Goal: Task Accomplishment & Management: Manage account settings

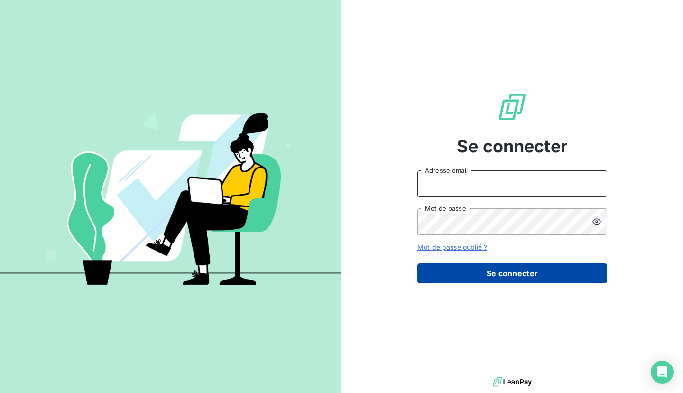
type input "[EMAIL_ADDRESS][DOMAIN_NAME]"
click at [494, 280] on button "Se connecter" at bounding box center [513, 273] width 190 height 20
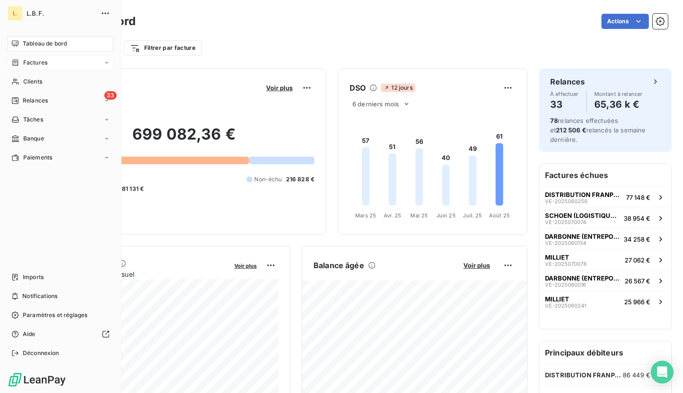
click at [21, 58] on div "Factures" at bounding box center [29, 62] width 36 height 9
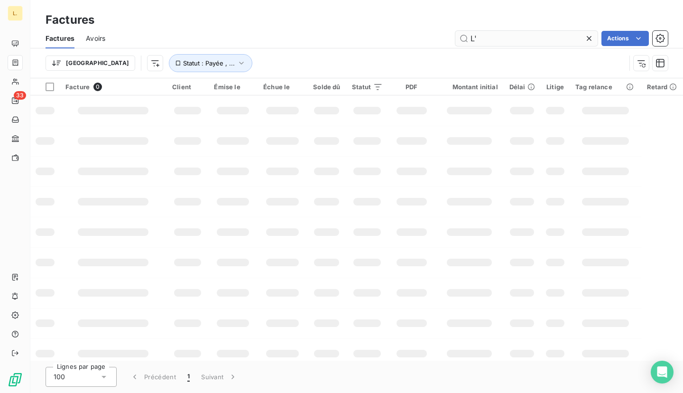
click at [486, 37] on input "L'" at bounding box center [527, 38] width 142 height 15
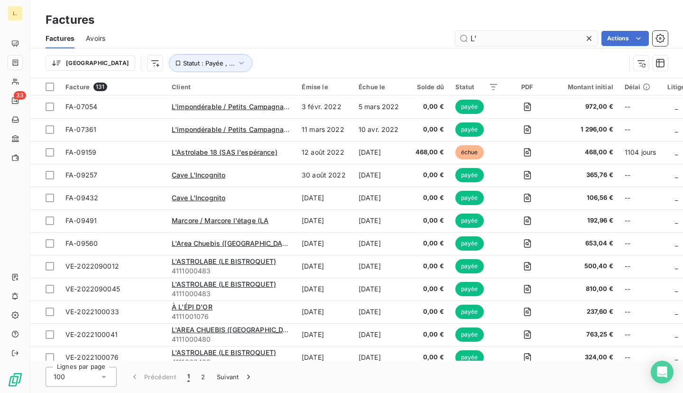
type input "L"
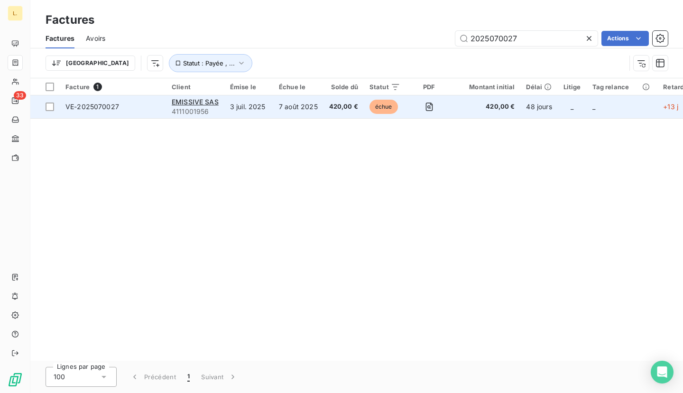
type input "2025070027"
click at [293, 111] on td "7 août 2025" at bounding box center [298, 106] width 50 height 23
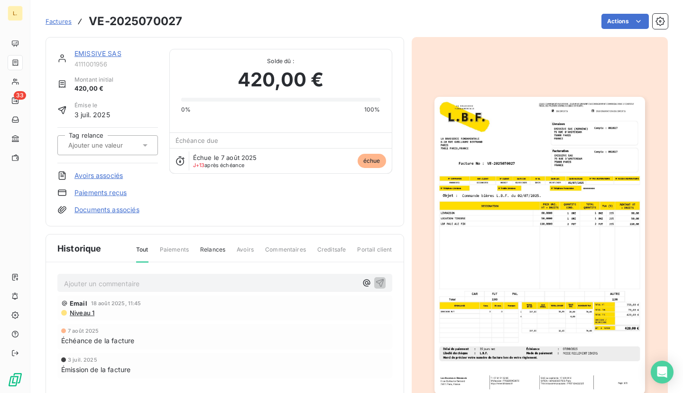
click at [102, 194] on link "Paiements reçus" at bounding box center [101, 192] width 52 height 9
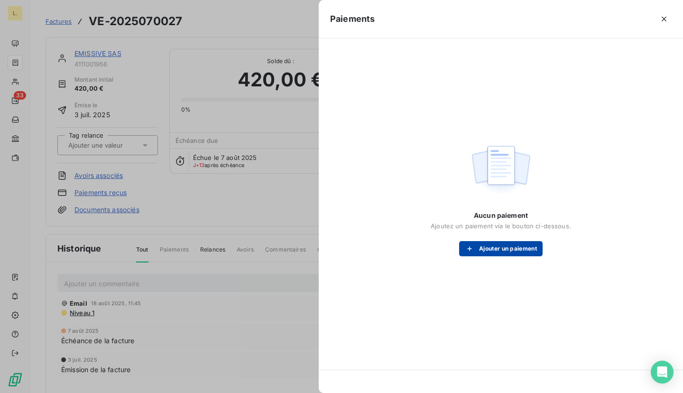
click at [493, 245] on button "Ajouter un paiement" at bounding box center [501, 248] width 84 height 15
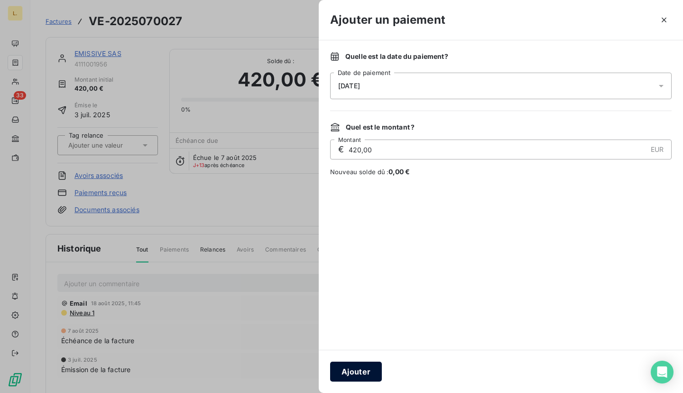
click at [370, 371] on button "Ajouter" at bounding box center [356, 372] width 52 height 20
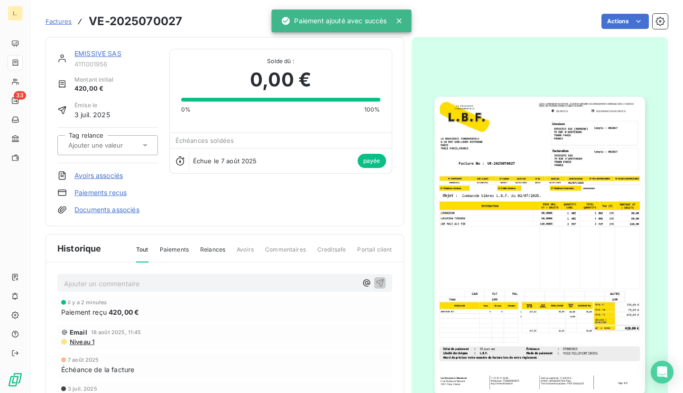
click at [65, 26] on link "Factures" at bounding box center [59, 21] width 26 height 9
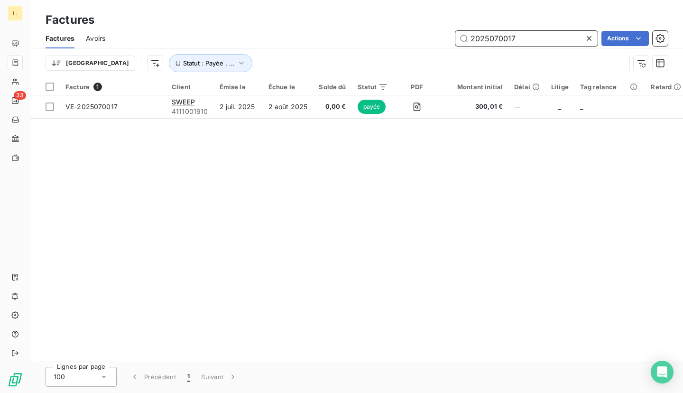
click at [517, 34] on input "2025070017" at bounding box center [527, 38] width 142 height 15
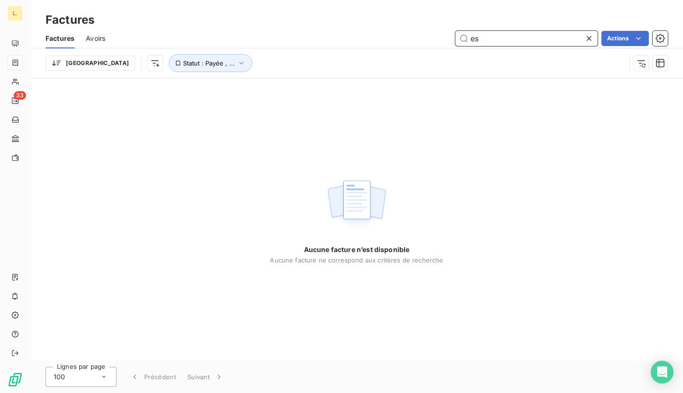
type input "e"
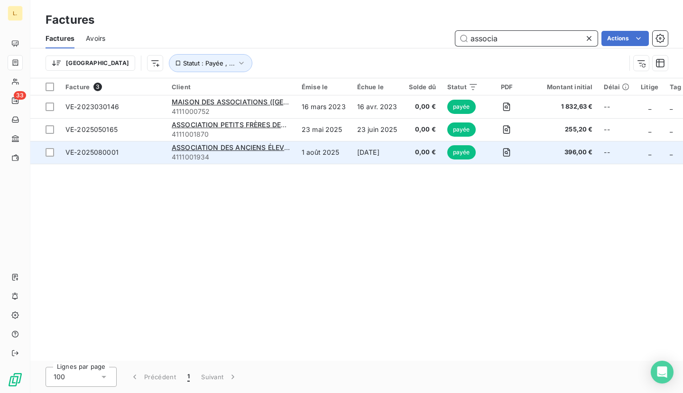
type input "associa"
click at [305, 152] on td "1 août 2025" at bounding box center [324, 152] width 56 height 23
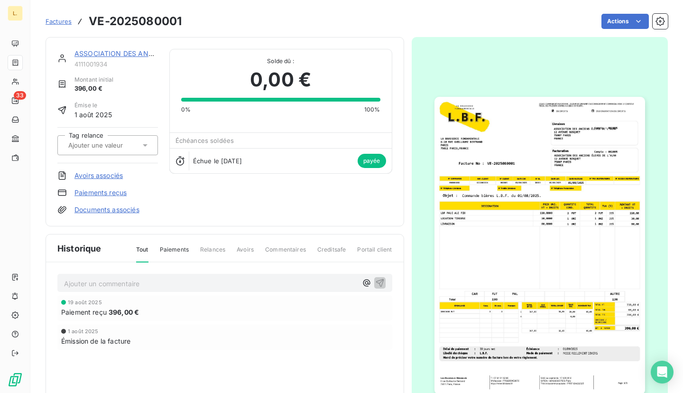
click at [129, 56] on link "ASSOCIATION DES ANCIENS ÉLEVES DE L'ALMA" at bounding box center [154, 53] width 158 height 8
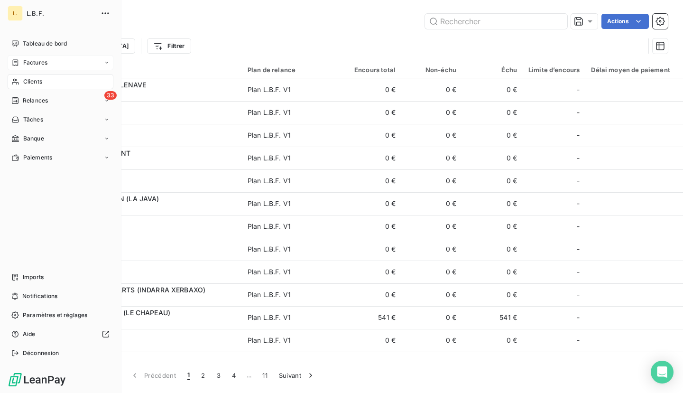
click at [24, 60] on span "Factures" at bounding box center [35, 62] width 24 height 9
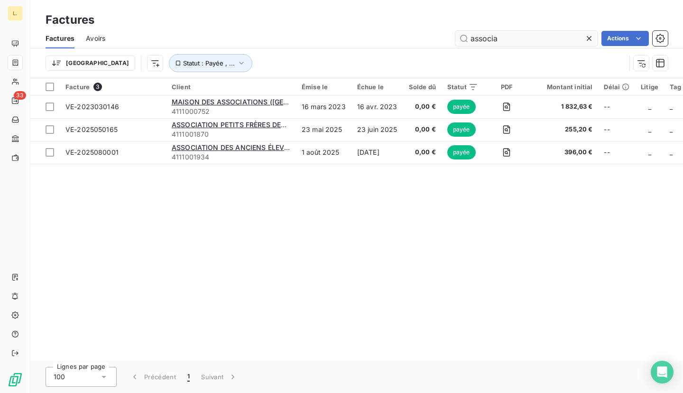
click at [509, 37] on input "associa" at bounding box center [527, 38] width 142 height 15
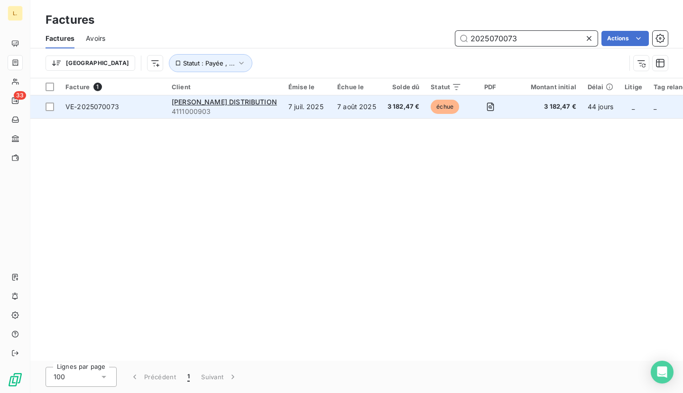
type input "2025070073"
click at [332, 109] on td "7 août 2025" at bounding box center [357, 106] width 50 height 23
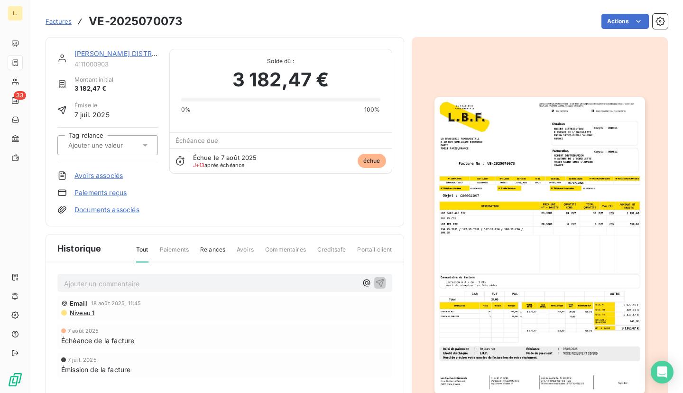
click at [97, 193] on link "Paiements reçus" at bounding box center [101, 192] width 52 height 9
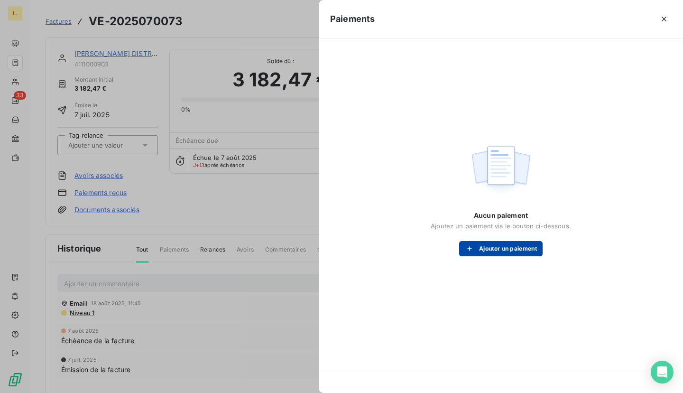
click at [502, 251] on button "Ajouter un paiement" at bounding box center [501, 248] width 84 height 15
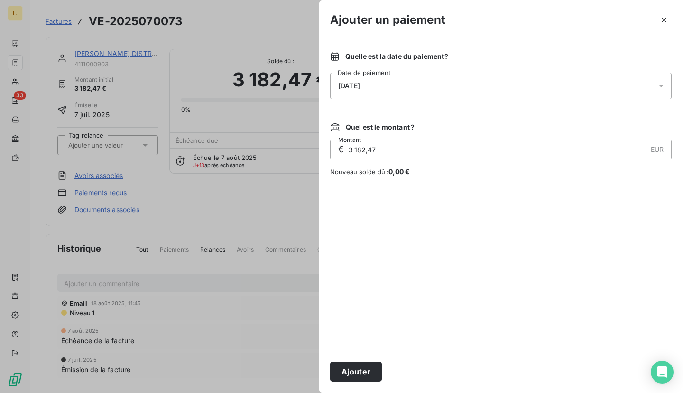
click at [366, 385] on div "Ajouter" at bounding box center [501, 371] width 364 height 43
click at [364, 372] on button "Ajouter" at bounding box center [356, 372] width 52 height 20
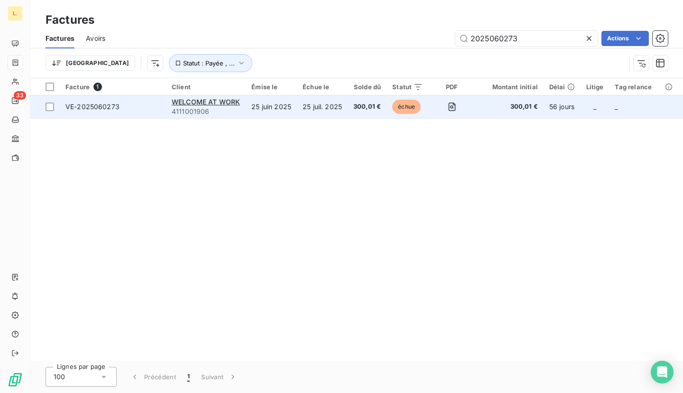
type input "2025060273"
click at [285, 112] on td "25 juin 2025" at bounding box center [271, 106] width 51 height 23
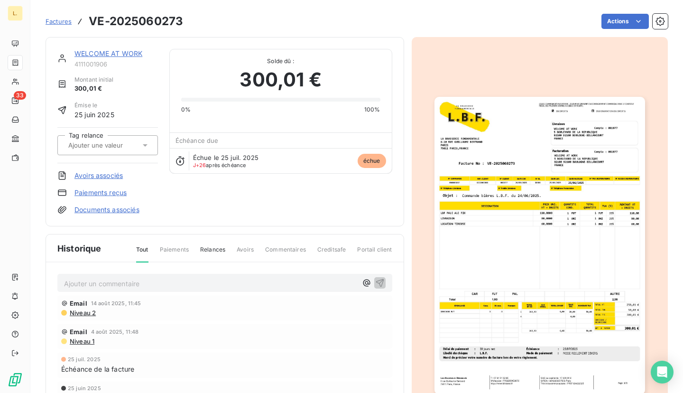
click at [94, 195] on link "Paiements reçus" at bounding box center [101, 192] width 52 height 9
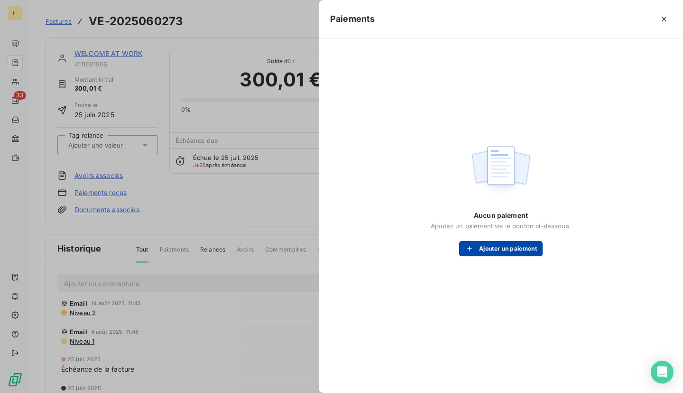
click at [488, 249] on button "Ajouter un paiement" at bounding box center [501, 248] width 84 height 15
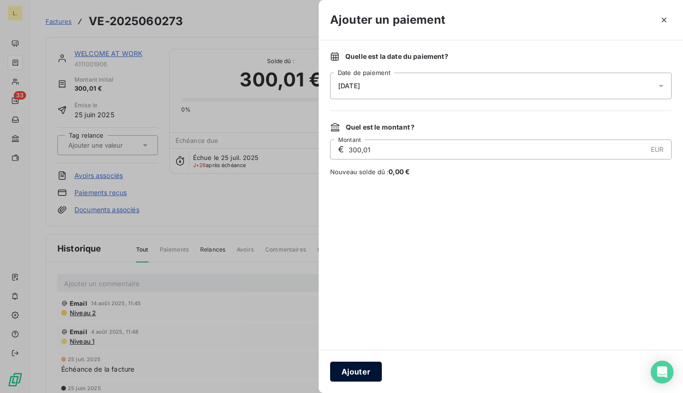
click at [357, 375] on button "Ajouter" at bounding box center [356, 372] width 52 height 20
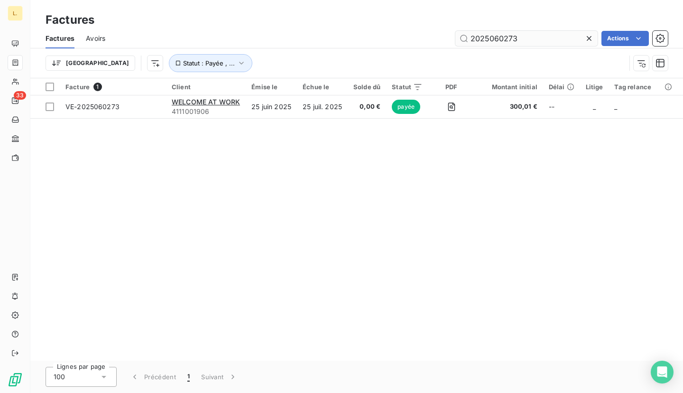
drag, startPoint x: 522, startPoint y: 38, endPoint x: 508, endPoint y: 38, distance: 13.3
click at [508, 38] on input "2025060273" at bounding box center [527, 38] width 142 height 15
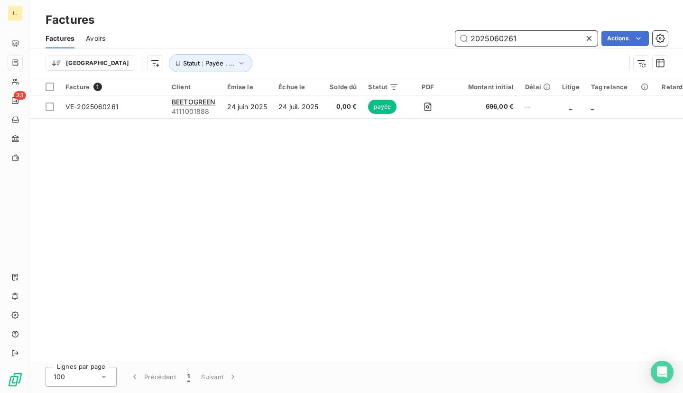
drag, startPoint x: 528, startPoint y: 36, endPoint x: 484, endPoint y: 40, distance: 44.3
click at [484, 40] on input "2025060261" at bounding box center [527, 38] width 142 height 15
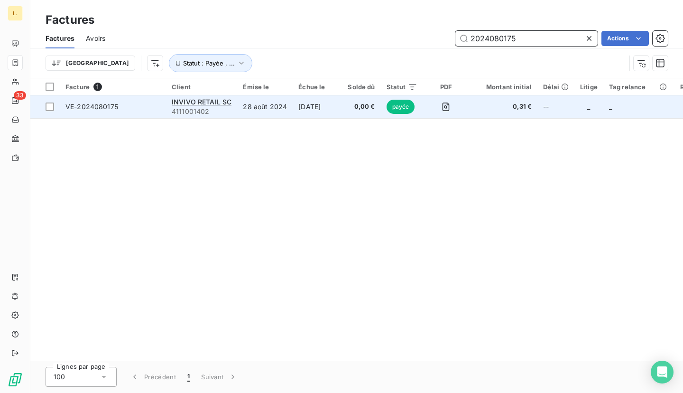
type input "2024080175"
click at [338, 106] on td "[DATE]" at bounding box center [317, 106] width 49 height 23
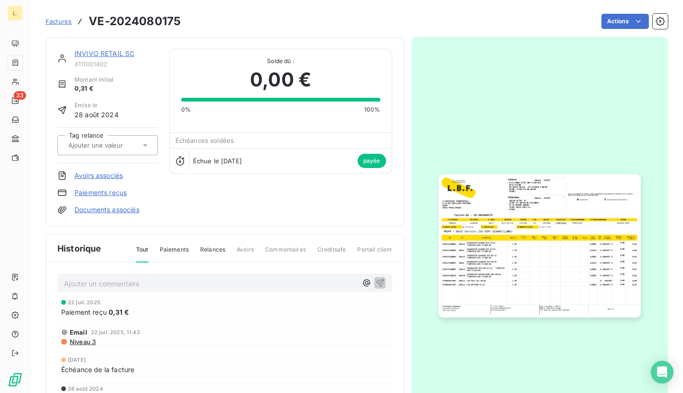
click at [102, 54] on link "INVIVO RETAIL SC" at bounding box center [105, 53] width 60 height 8
